Goal: Task Accomplishment & Management: Use online tool/utility

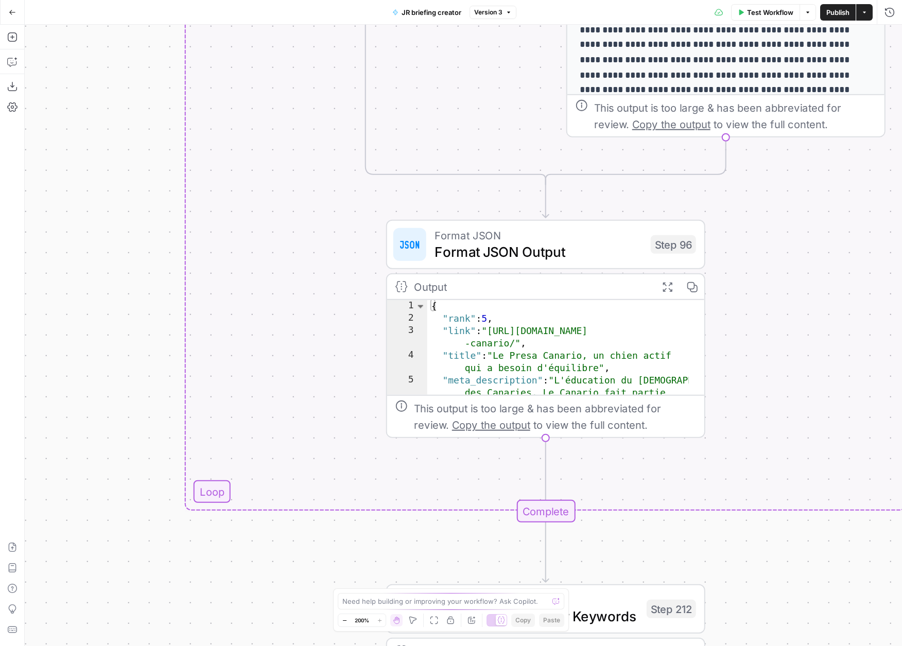
click at [12, 16] on button "Go Back" at bounding box center [12, 12] width 19 height 19
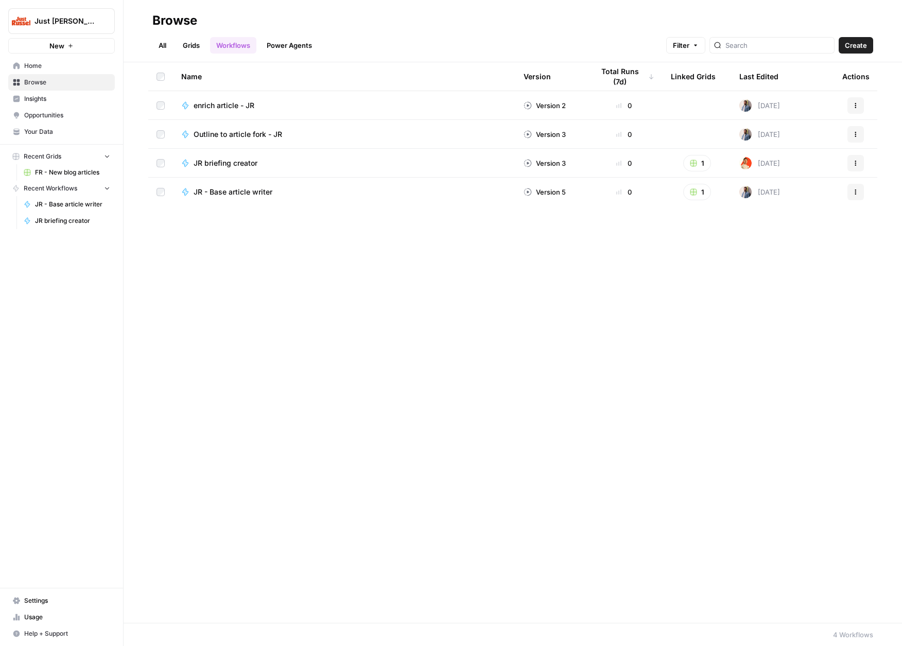
click at [223, 164] on span "JR briefing creator" at bounding box center [226, 163] width 64 height 10
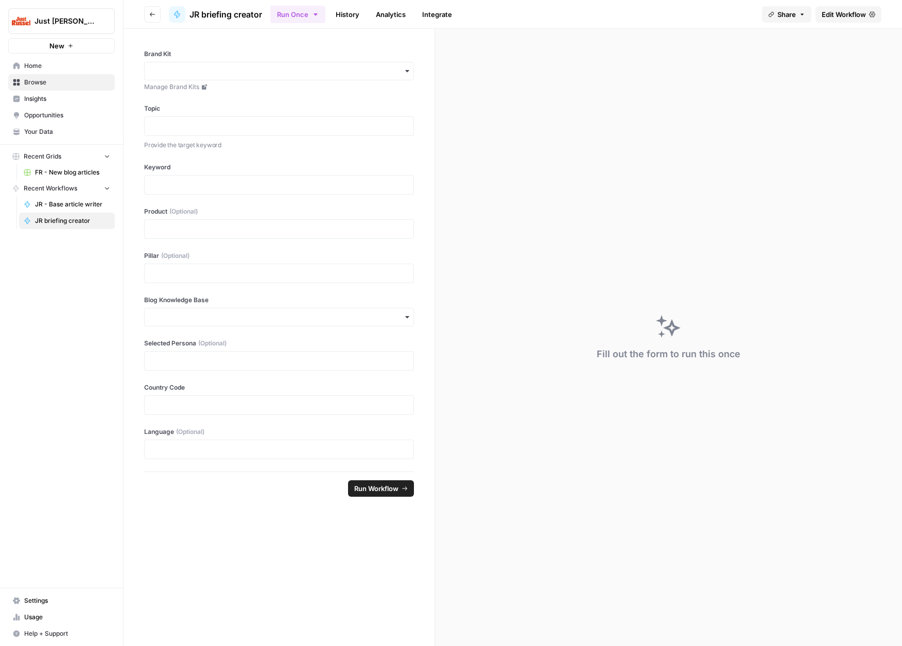
click at [425, 13] on link "Integrate" at bounding box center [437, 14] width 42 height 16
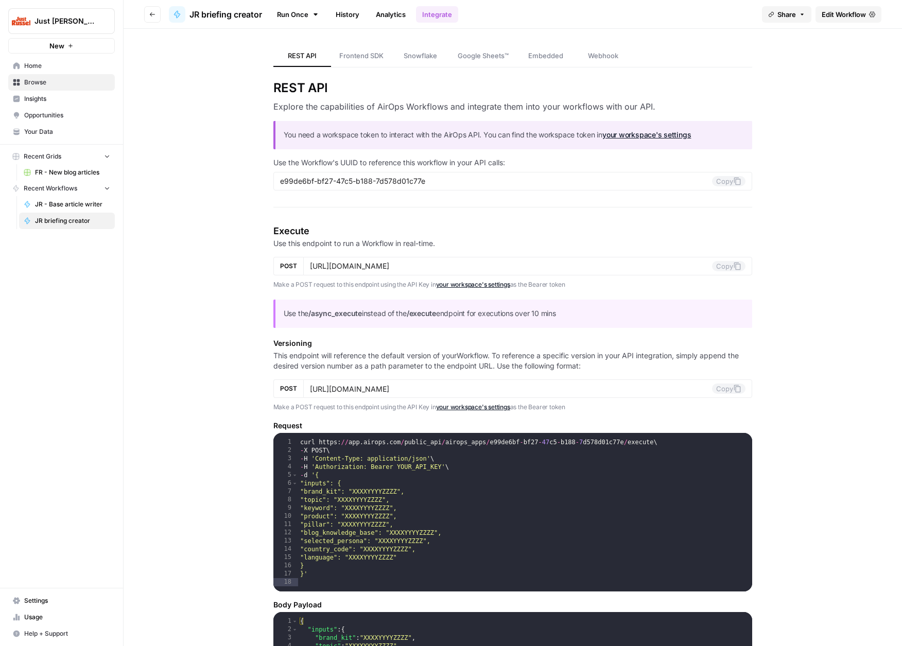
click at [833, 17] on span "Edit Workflow" at bounding box center [844, 14] width 44 height 10
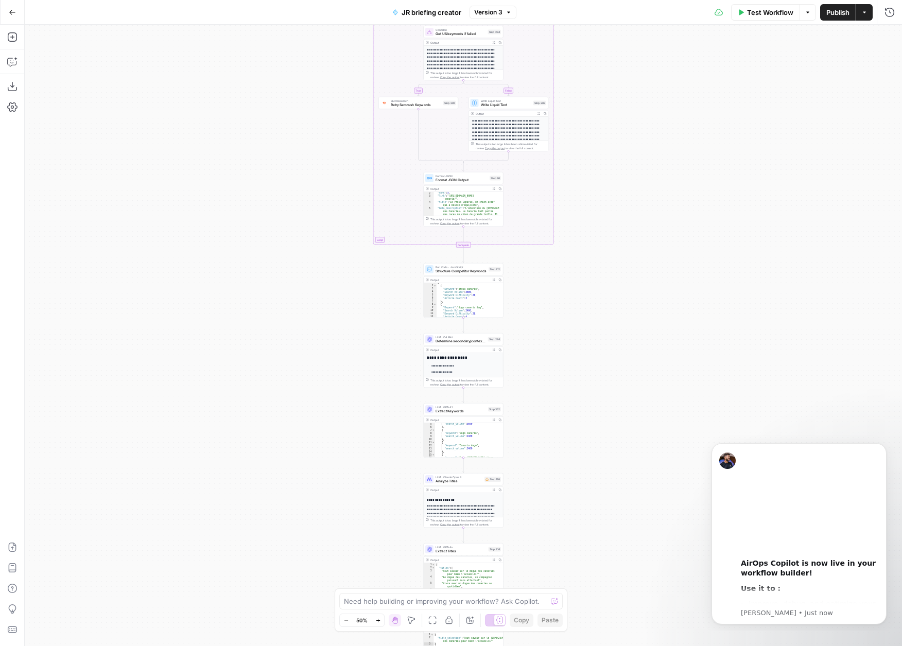
scroll to position [20, 0]
